Goal: Task Accomplishment & Management: Manage account settings

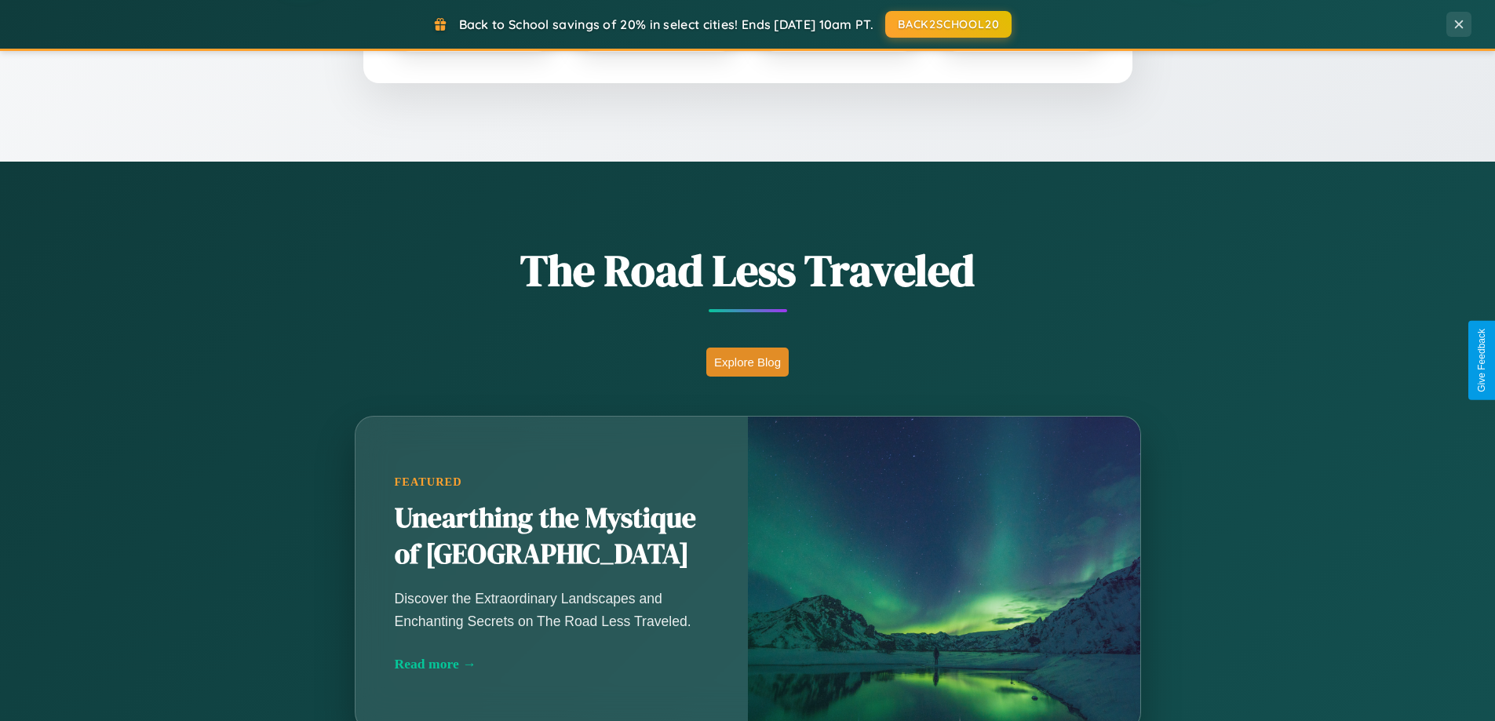
scroll to position [1080, 0]
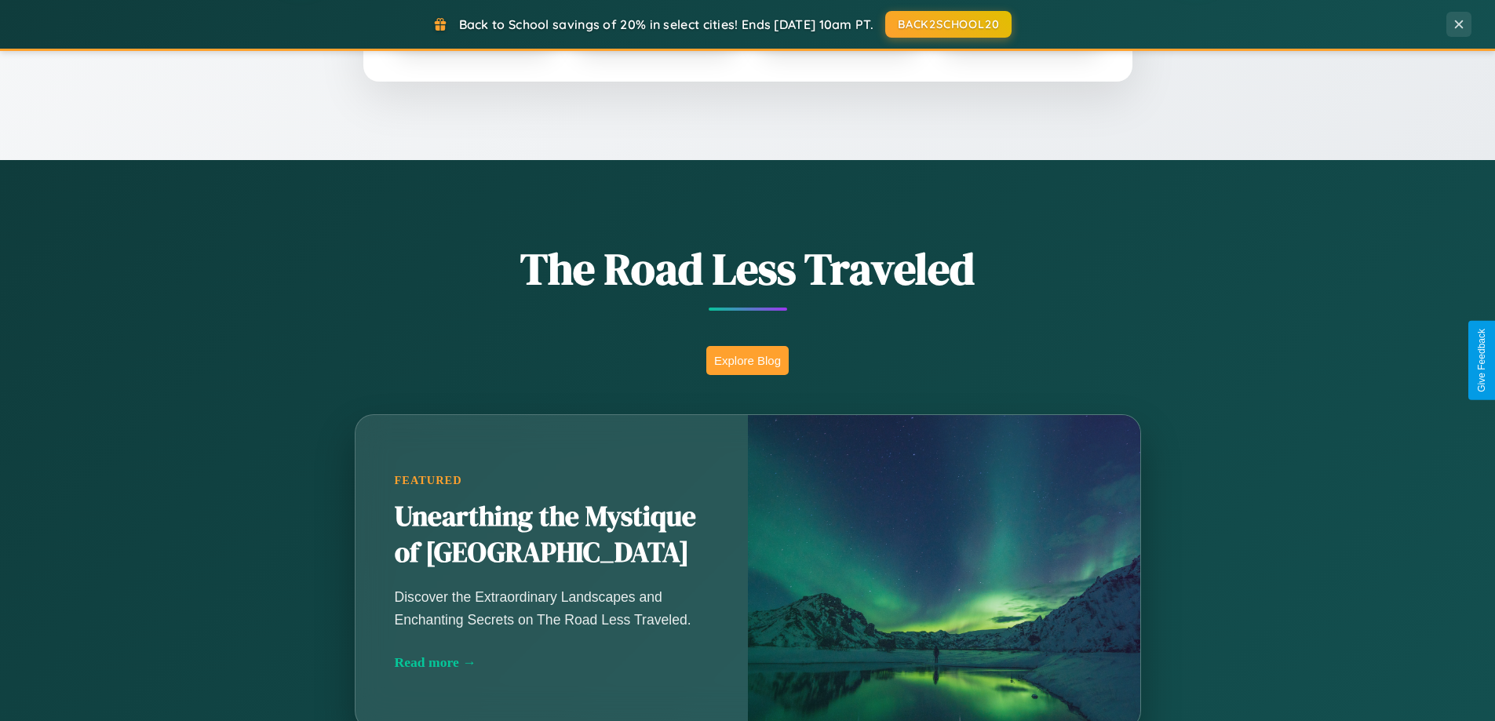
click at [747, 360] on button "Explore Blog" at bounding box center [747, 360] width 82 height 29
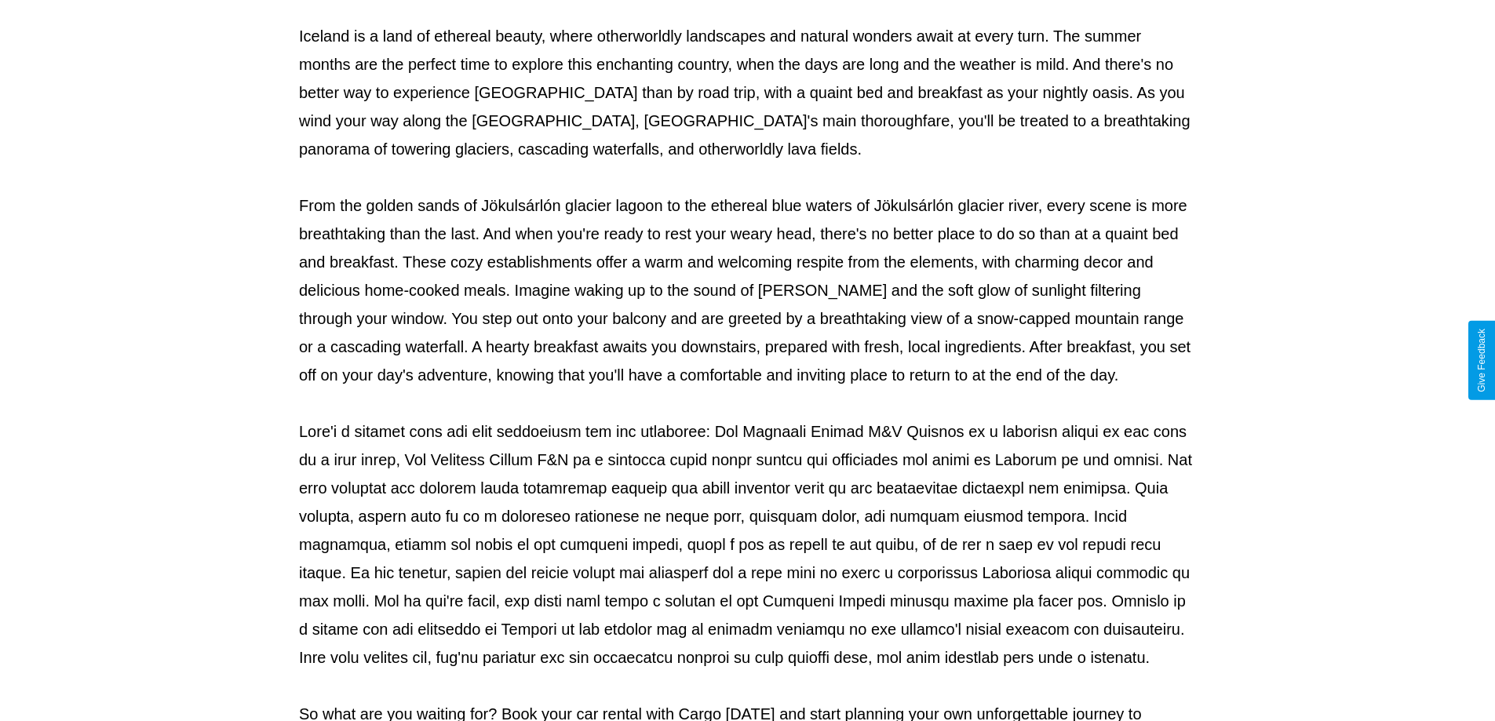
scroll to position [508, 0]
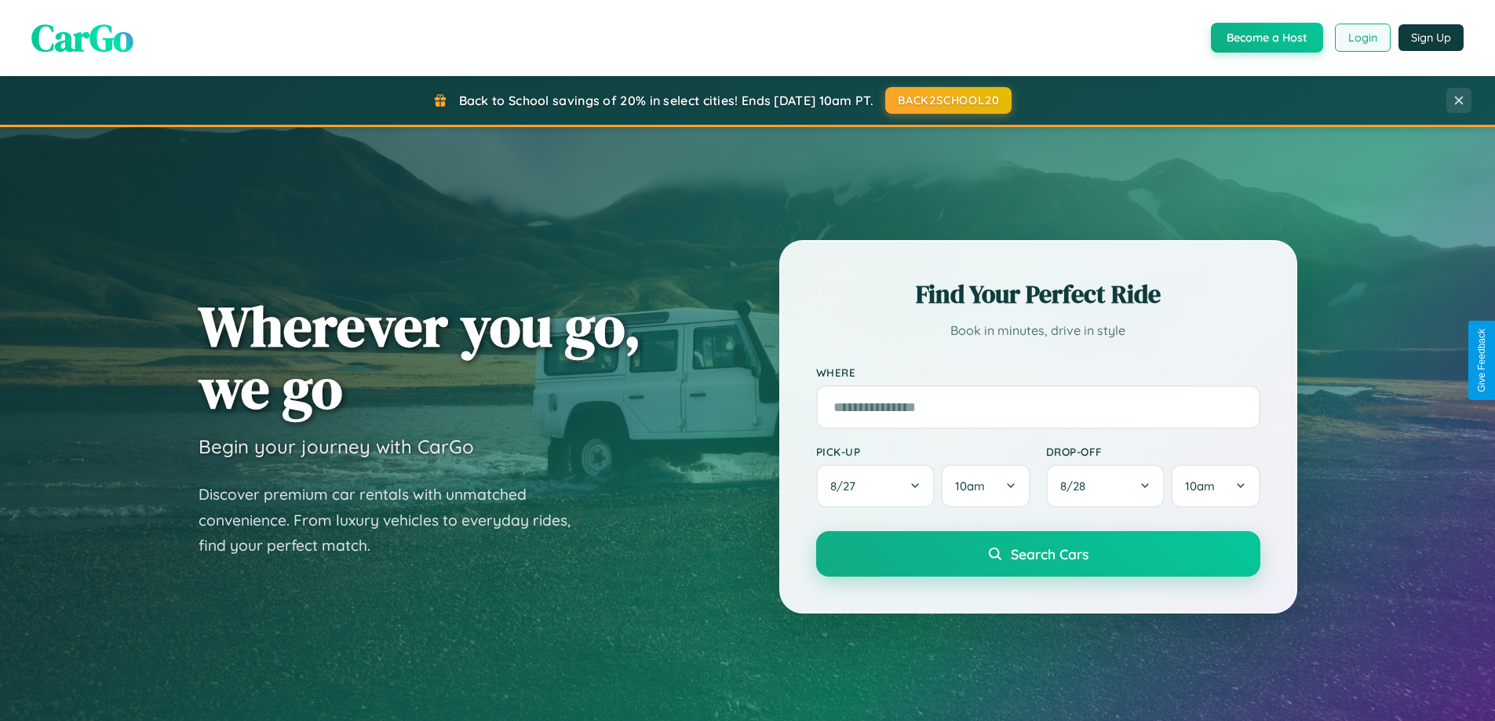
click at [1362, 38] on button "Login" at bounding box center [1363, 38] width 56 height 28
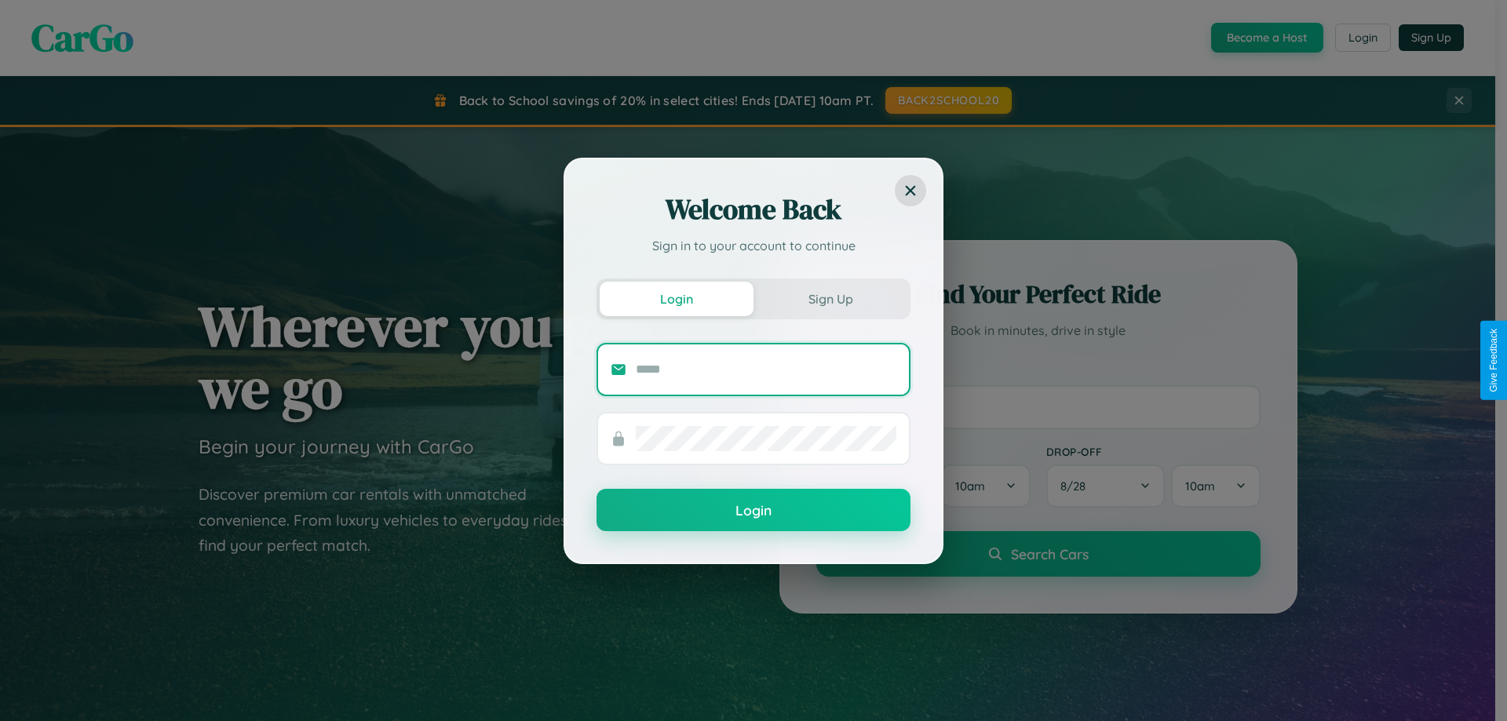
click at [766, 369] on input "text" at bounding box center [766, 369] width 261 height 25
type input "**********"
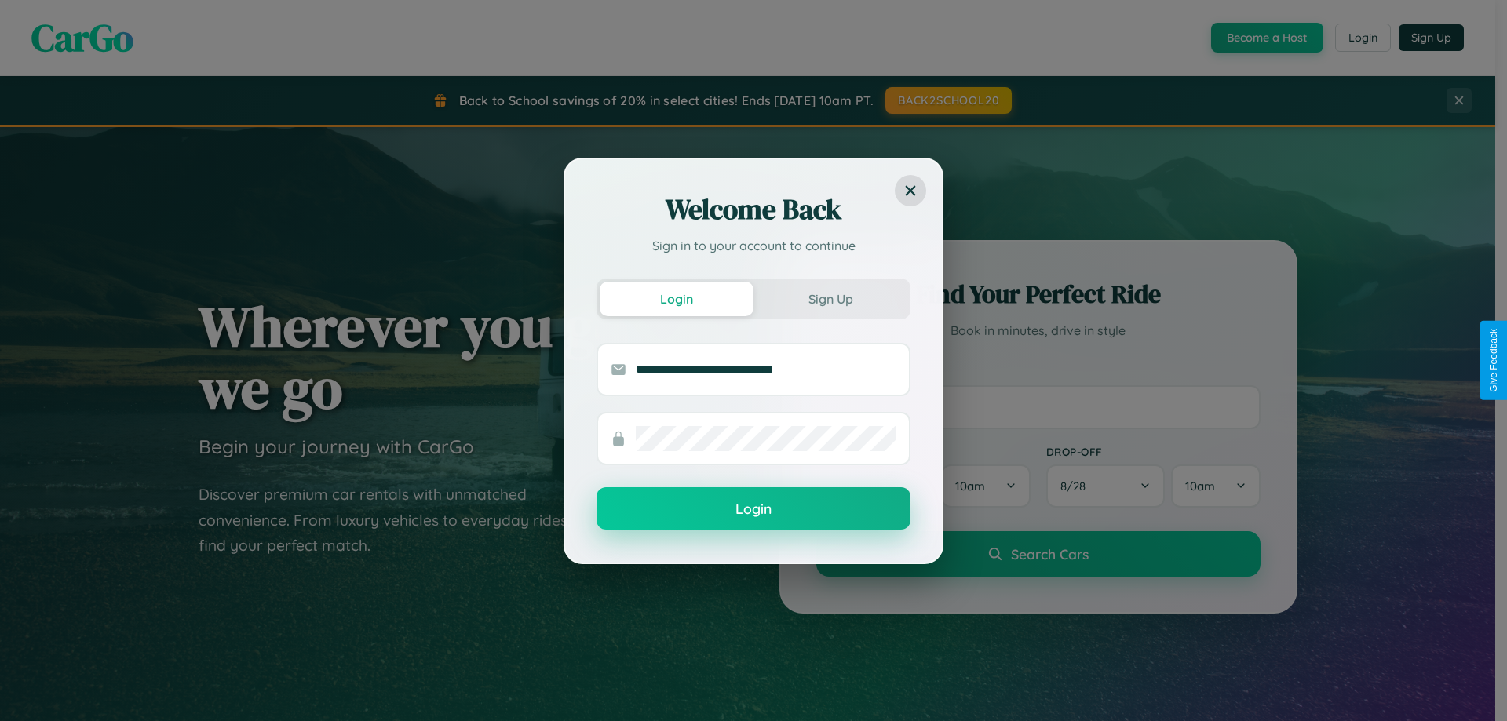
click at [753, 509] on button "Login" at bounding box center [753, 508] width 314 height 42
